Goal: Check status: Check status

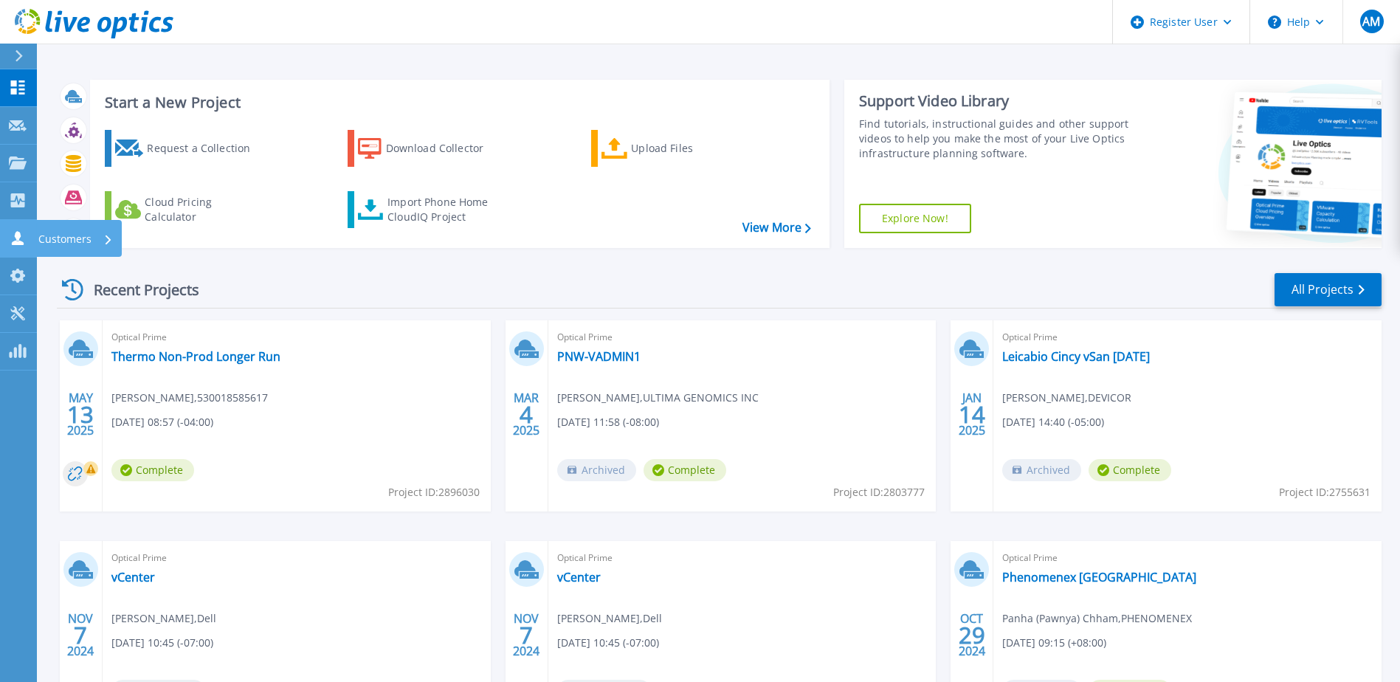
click at [64, 233] on p "Customers" at bounding box center [64, 239] width 53 height 38
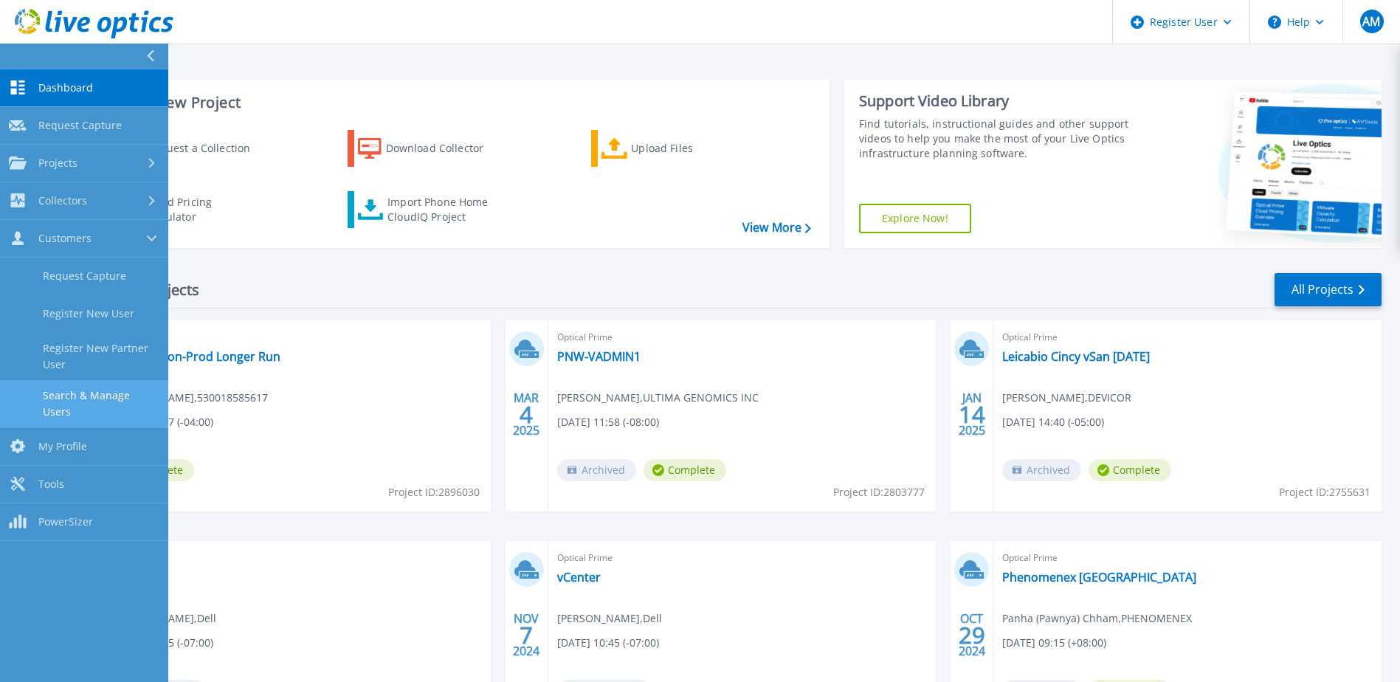
click at [93, 396] on link "Search & Manage Users" at bounding box center [84, 403] width 168 height 47
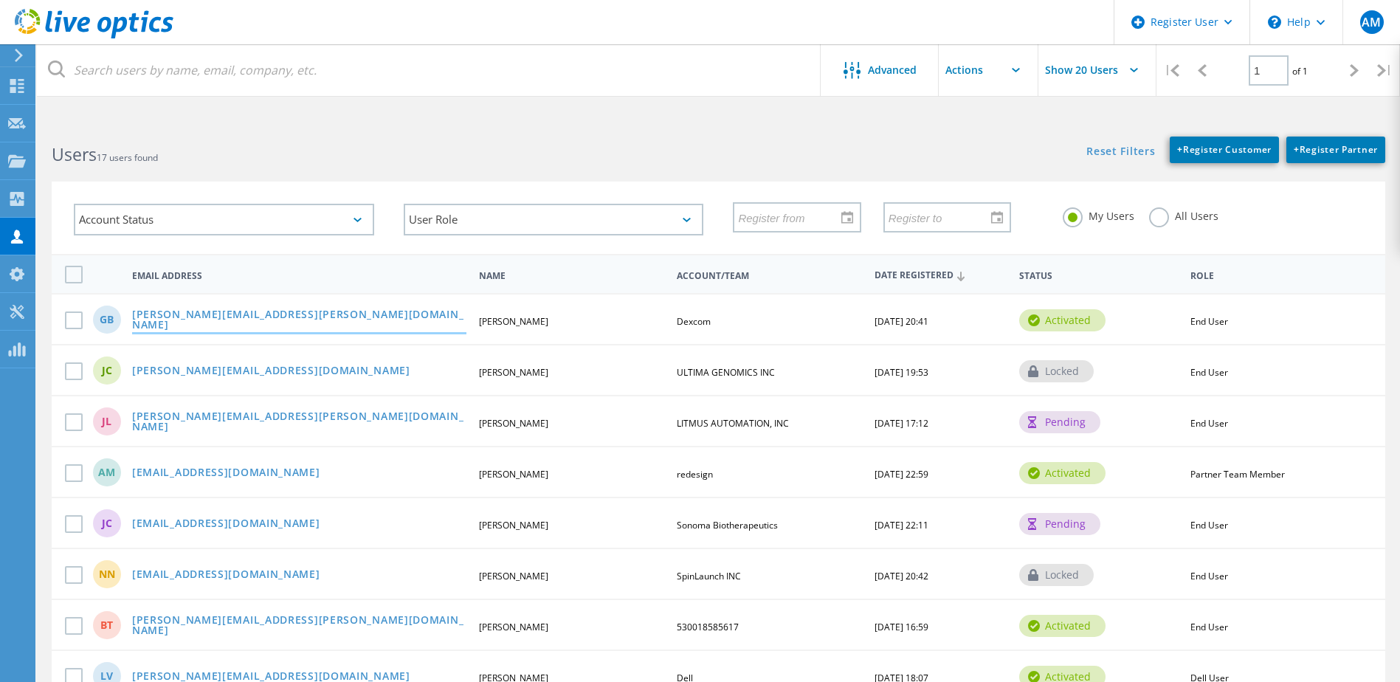
click at [165, 318] on link "[PERSON_NAME][EMAIL_ADDRESS][PERSON_NAME][DOMAIN_NAME]" at bounding box center [299, 320] width 334 height 23
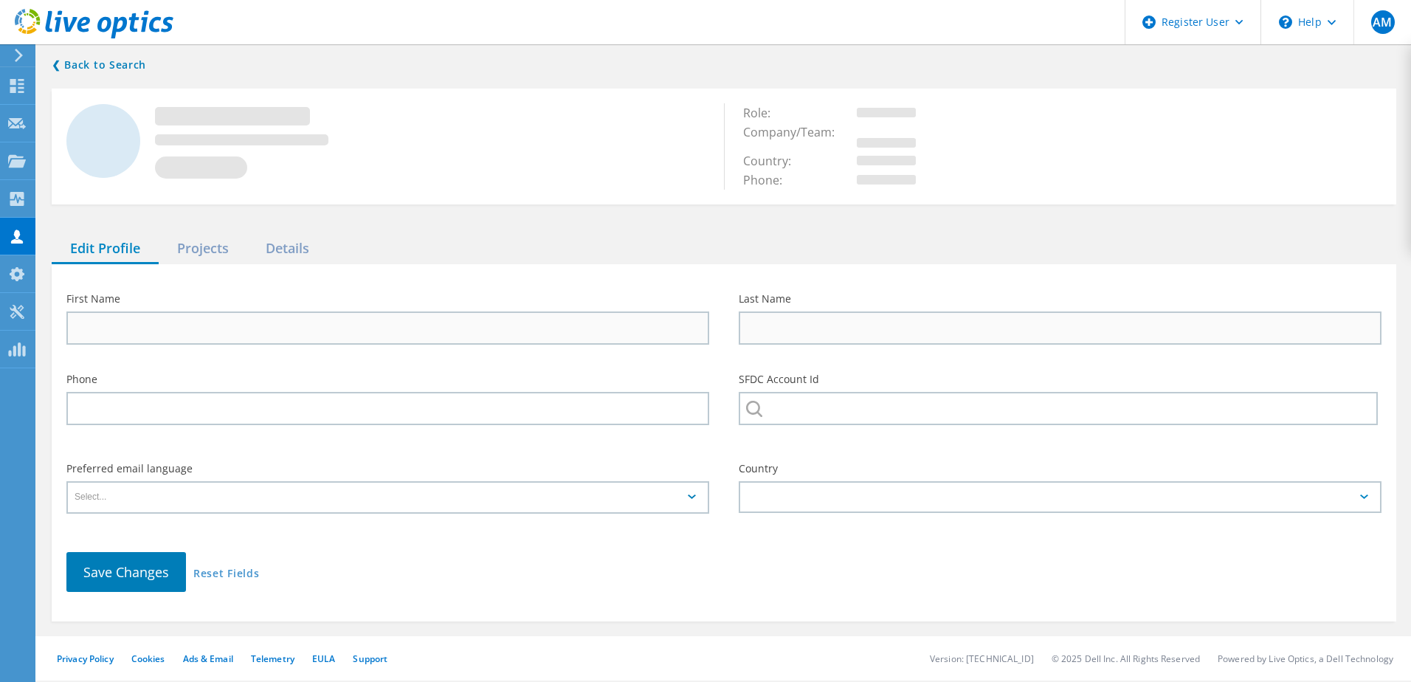
type input "Greg"
type input "Brown"
type input "Dexcom"
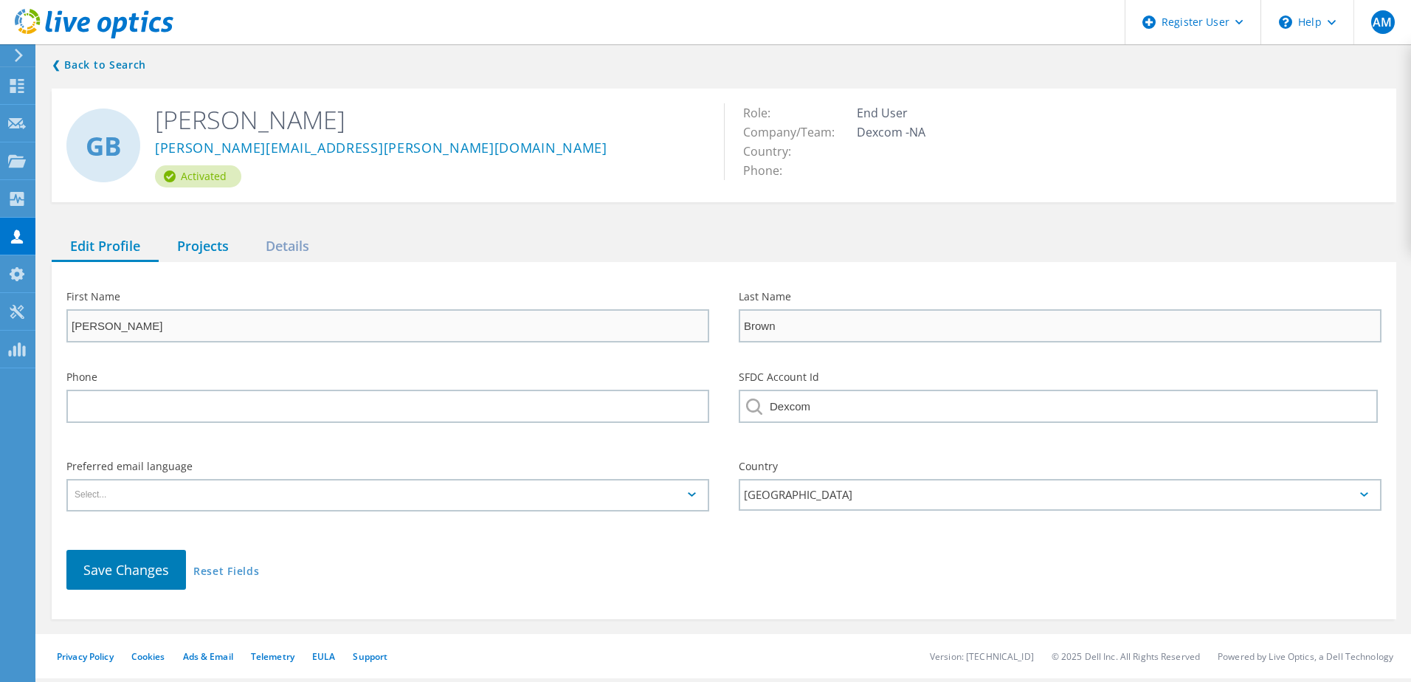
click at [187, 247] on div "Projects" at bounding box center [203, 247] width 89 height 30
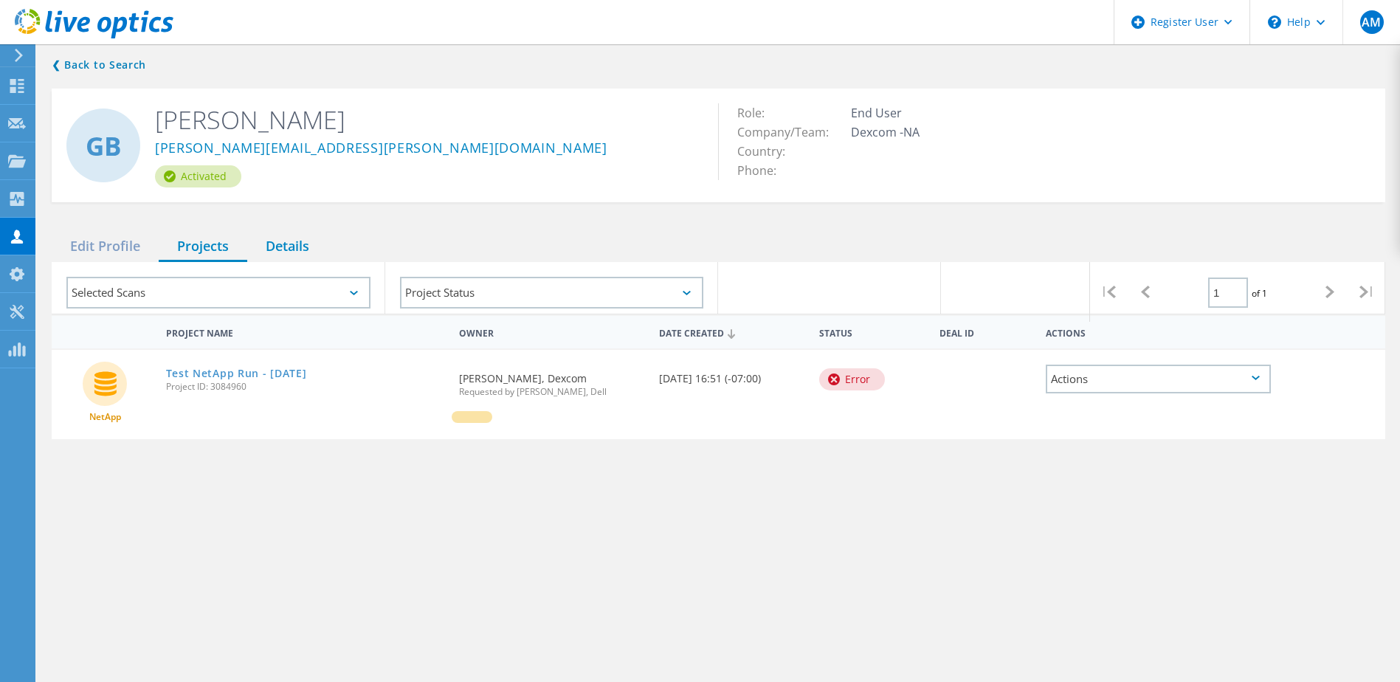
click at [295, 246] on div "Details" at bounding box center [287, 247] width 80 height 30
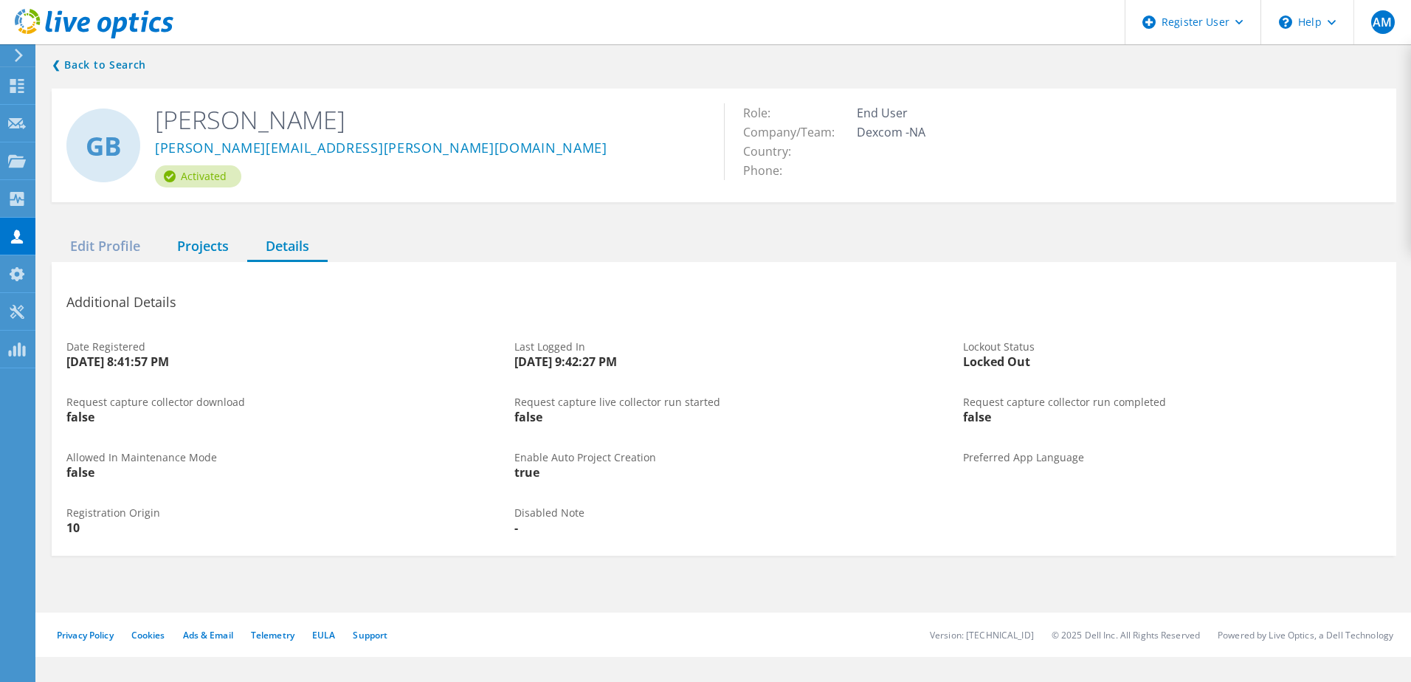
click at [221, 250] on div "Projects" at bounding box center [203, 247] width 89 height 30
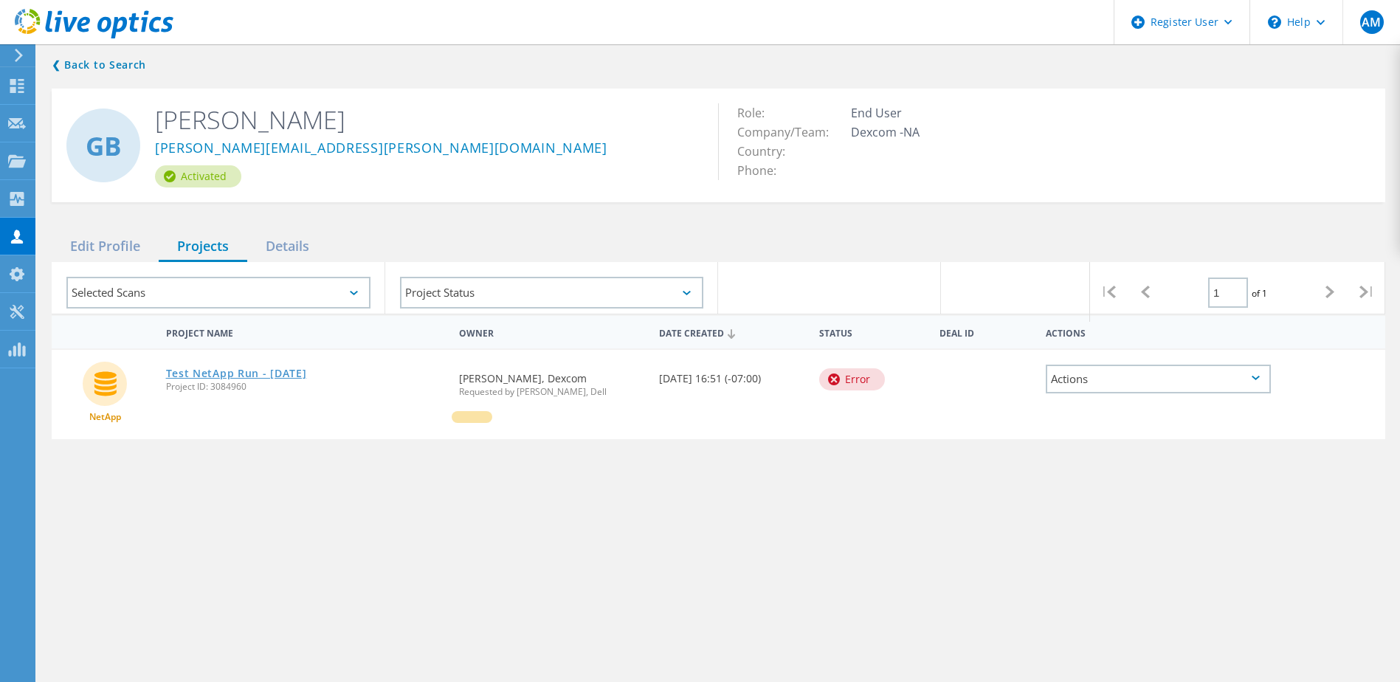
click at [229, 375] on link "Test NetApp Run - Oct 10 2025" at bounding box center [236, 373] width 141 height 10
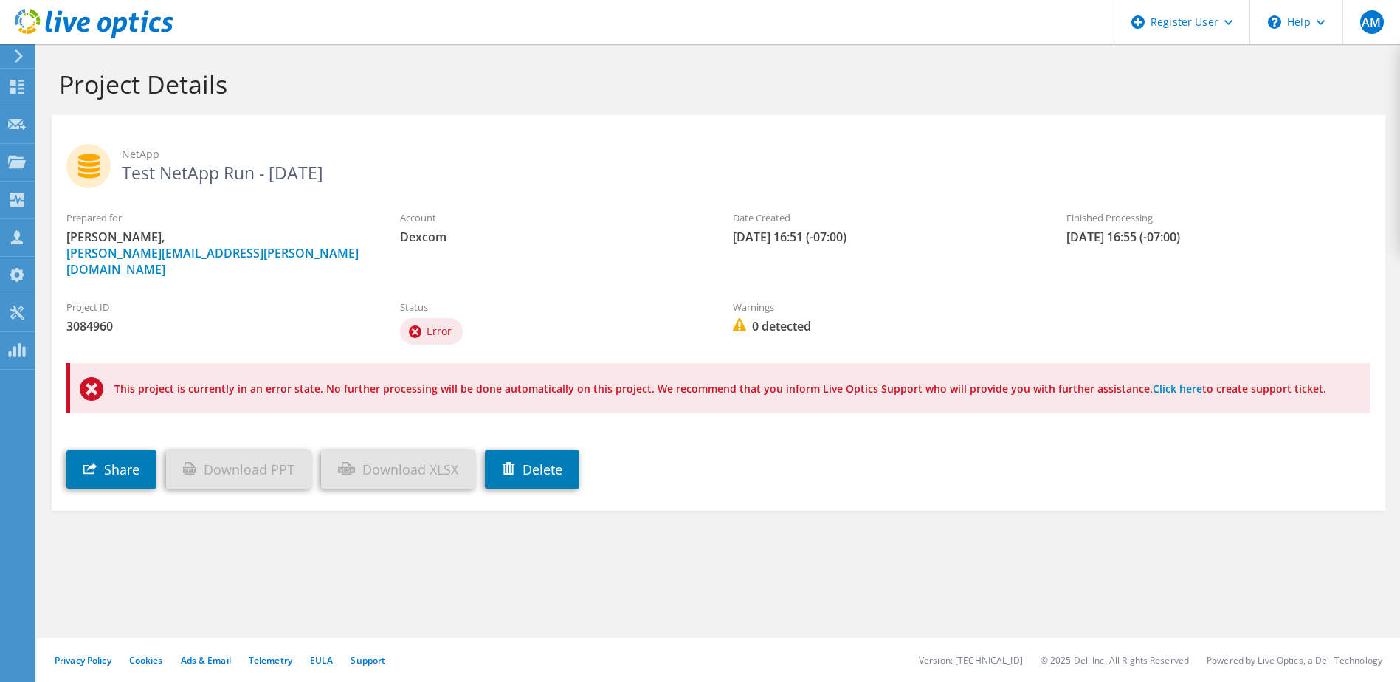
drag, startPoint x: 114, startPoint y: 368, endPoint x: 1396, endPoint y: 389, distance: 1282.4
click at [1396, 389] on section "Project Details NetApp Test NetApp Run - Oct 10 2025 Prepared for Greg Brown, g…" at bounding box center [718, 321] width 1363 height 555
click at [847, 496] on section "Project Details NetApp Test NetApp Run - Oct 10 2025 Prepared for Greg Brown, g…" at bounding box center [718, 321] width 1363 height 555
